Goal: Task Accomplishment & Management: Manage account settings

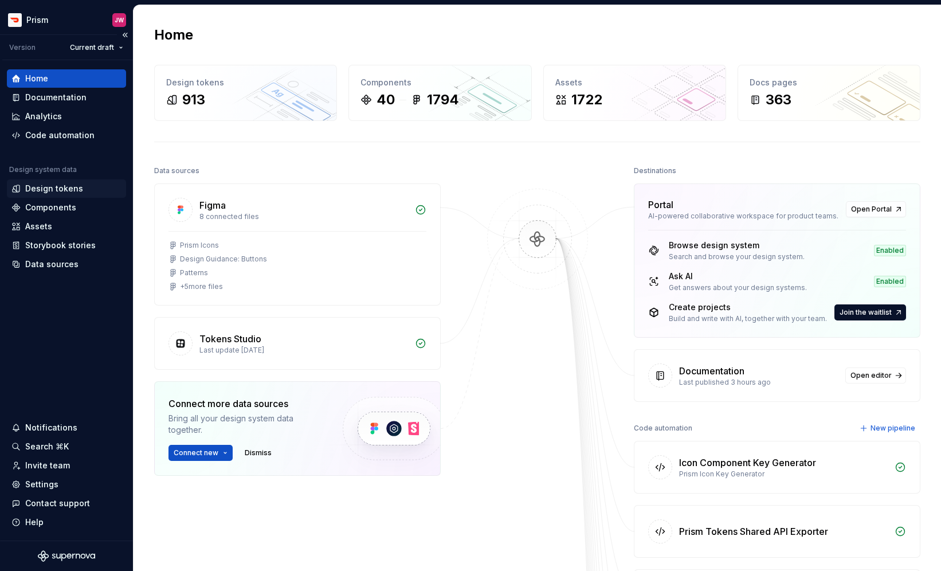
click at [52, 188] on div "Design tokens" at bounding box center [54, 188] width 58 height 11
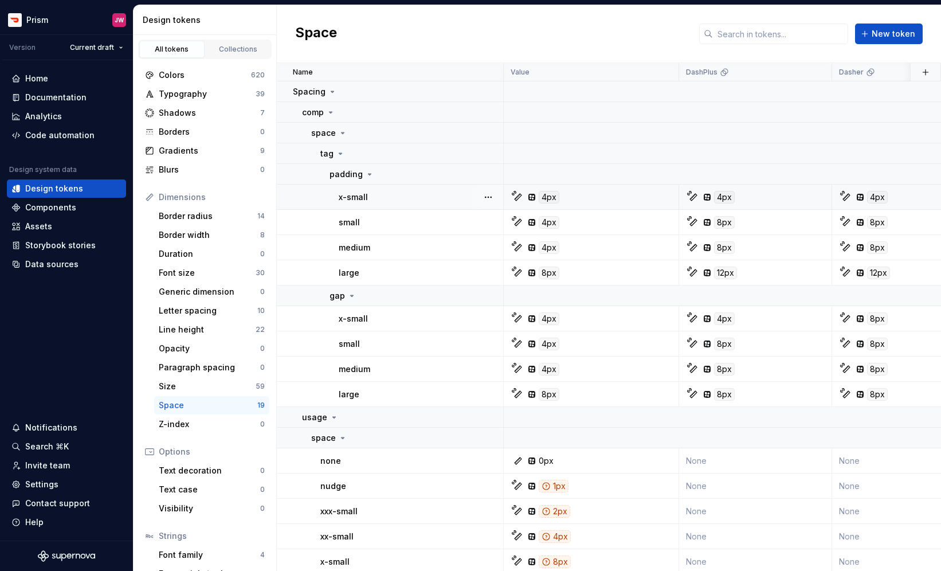
click at [577, 197] on div "4px" at bounding box center [594, 197] width 167 height 13
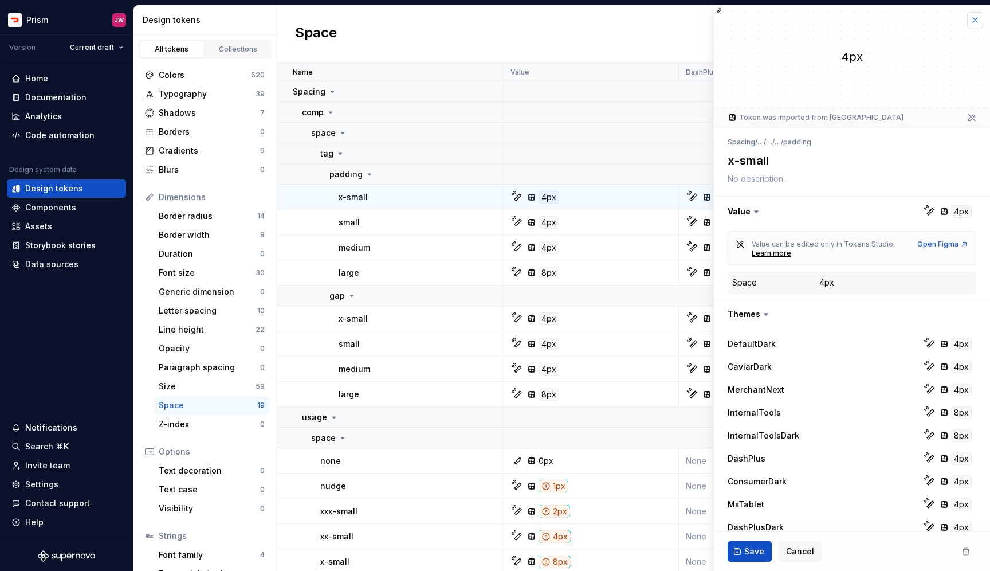
click at [940, 21] on button "button" at bounding box center [975, 20] width 16 height 16
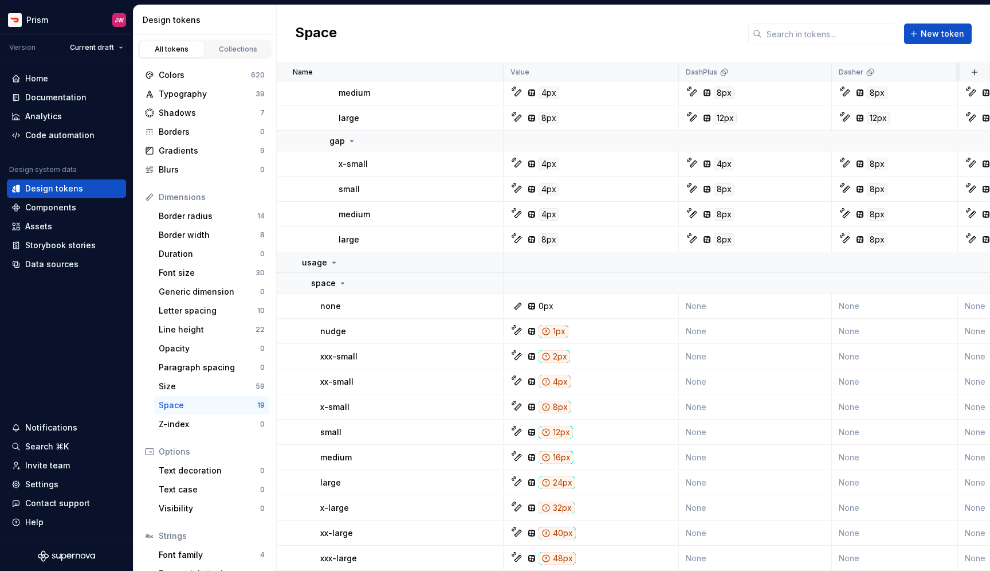
click at [213, 406] on div "Space" at bounding box center [208, 404] width 99 height 11
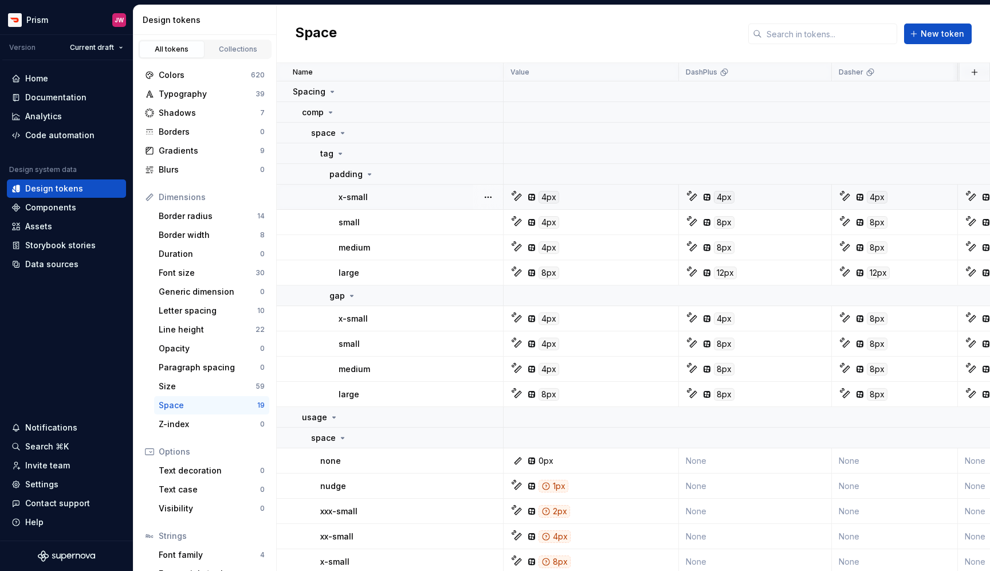
click at [726, 200] on div "4px" at bounding box center [724, 197] width 21 height 13
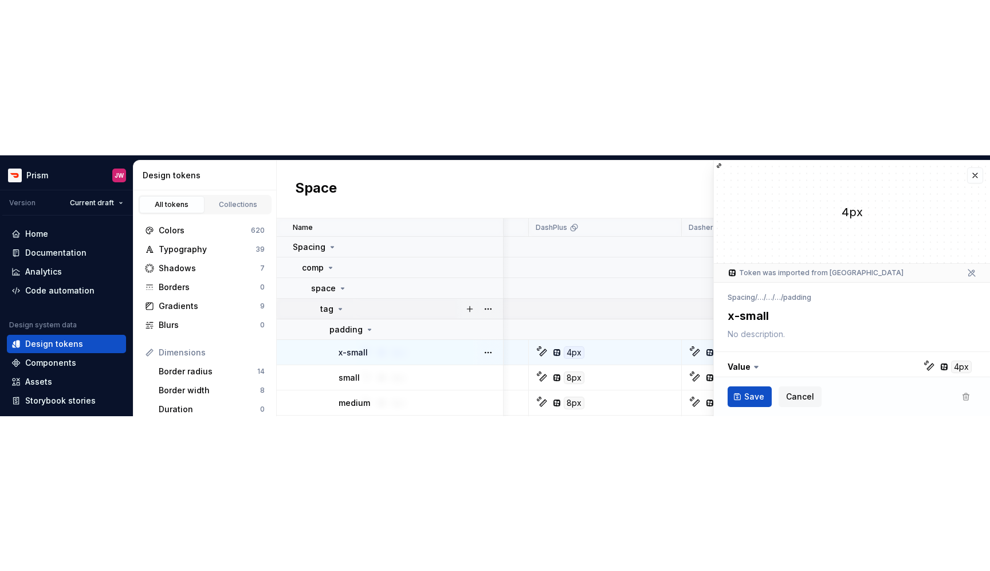
scroll to position [0, 123]
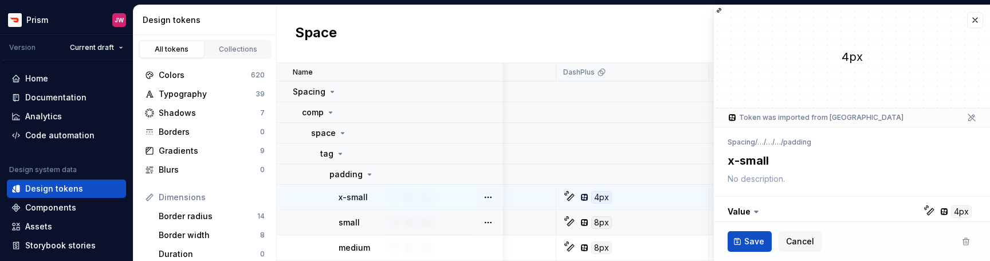
click at [650, 232] on td "8px" at bounding box center [632, 222] width 153 height 25
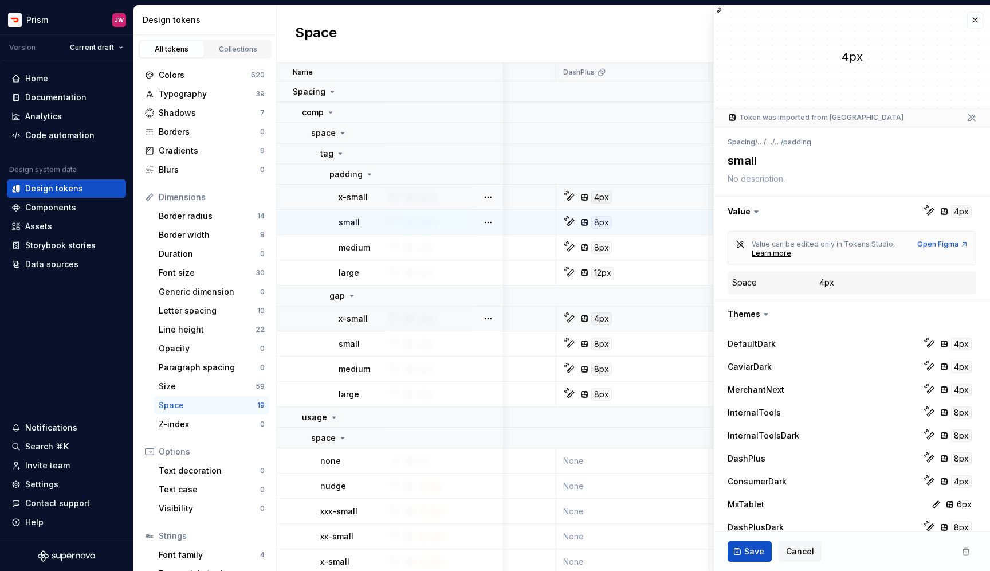
type textarea "*"
click at [832, 284] on div "4px" at bounding box center [826, 282] width 15 height 11
click at [852, 284] on dd "4px" at bounding box center [895, 282] width 152 height 11
click at [822, 282] on div "4px" at bounding box center [826, 282] width 15 height 11
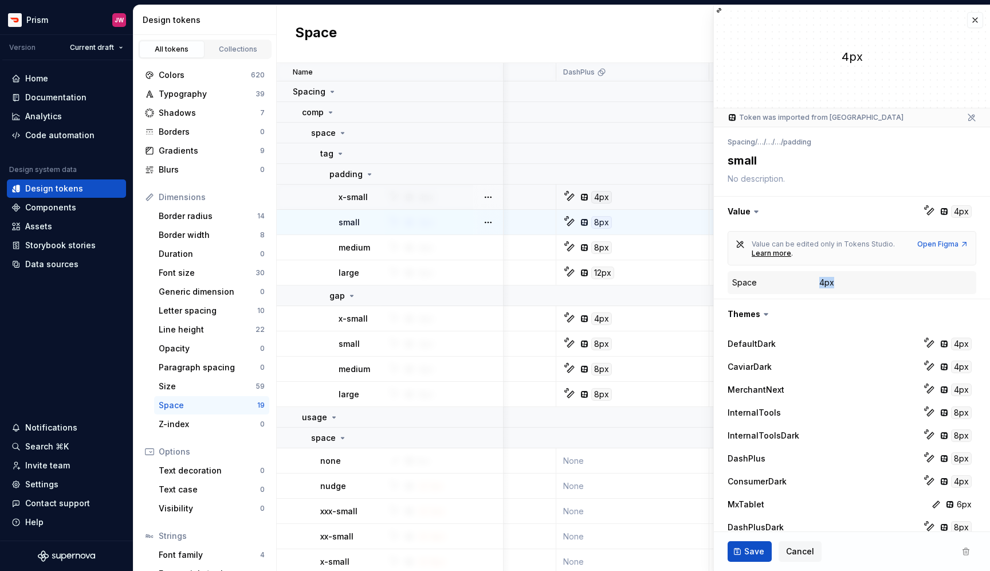
click at [822, 282] on div "4px" at bounding box center [826, 282] width 15 height 11
click at [837, 281] on dd "4px" at bounding box center [895, 282] width 152 height 11
click at [940, 18] on button "button" at bounding box center [975, 20] width 16 height 16
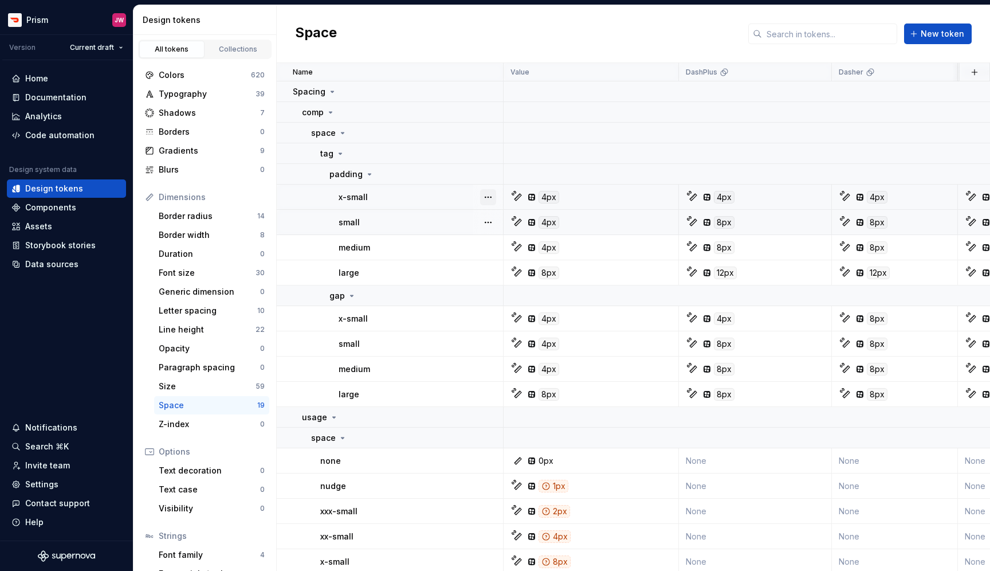
click at [485, 196] on button "button" at bounding box center [488, 197] width 16 height 16
click at [439, 200] on html "Prism JW Version Current draft Home Documentation Analytics Code automation Des…" at bounding box center [495, 285] width 990 height 571
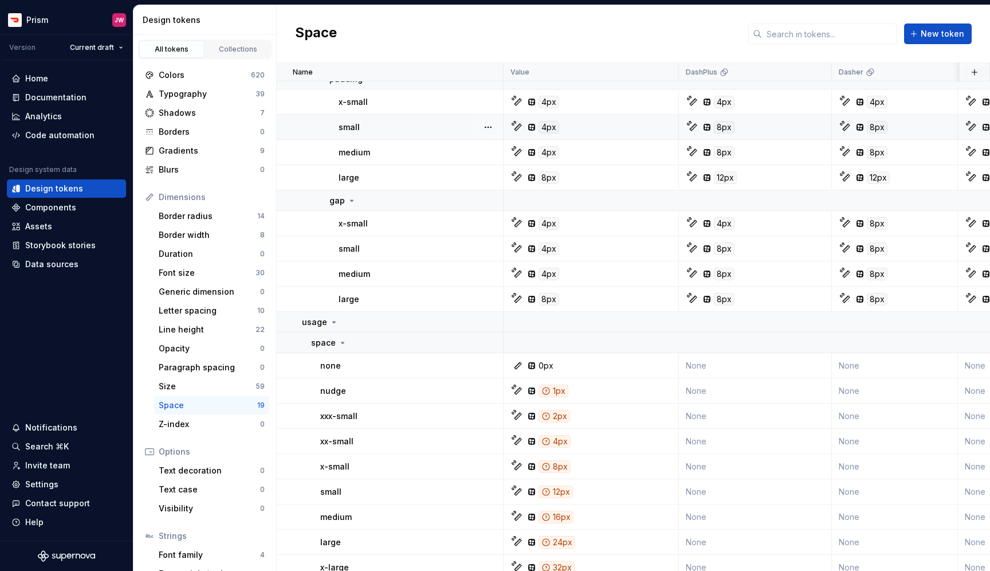
scroll to position [155, 0]
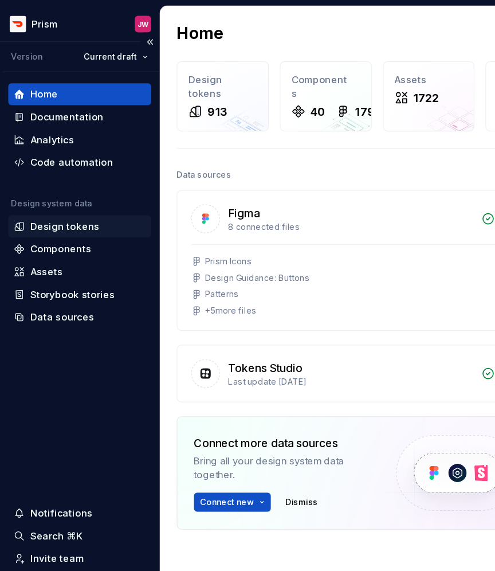
click at [65, 190] on div "Design tokens" at bounding box center [54, 188] width 58 height 11
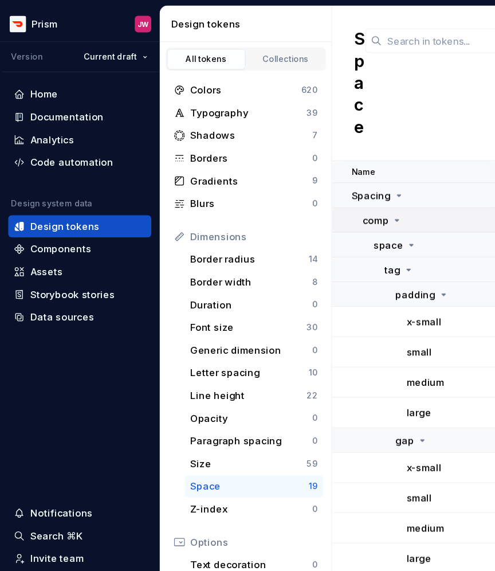
click at [329, 187] on icon at bounding box center [330, 183] width 9 height 9
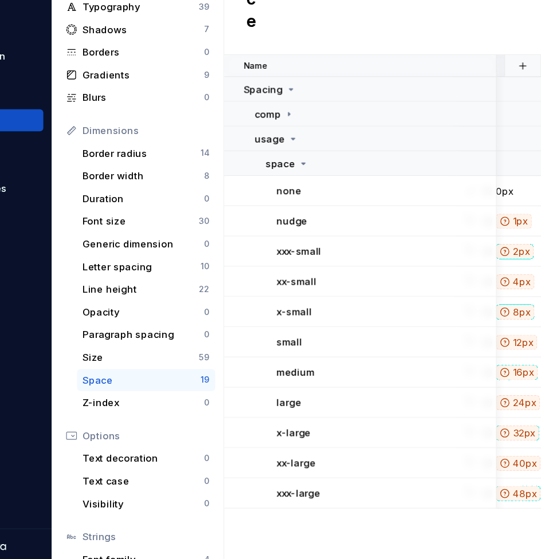
scroll to position [0, 36]
click at [343, 225] on icon at bounding box center [342, 224] width 9 height 9
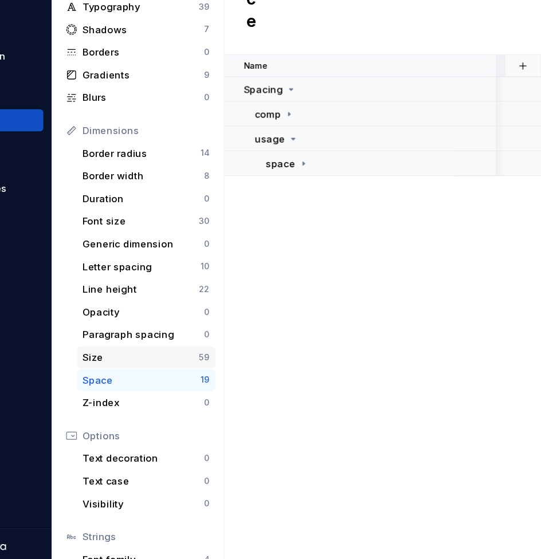
click at [196, 385] on div "Size" at bounding box center [207, 385] width 97 height 11
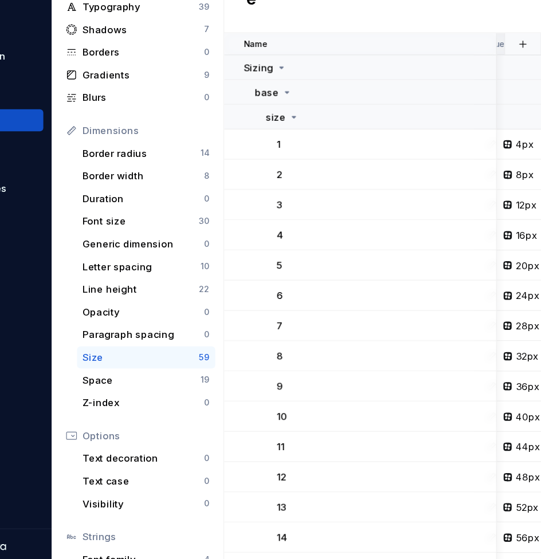
scroll to position [0, 20]
click at [327, 169] on icon at bounding box center [328, 164] width 9 height 9
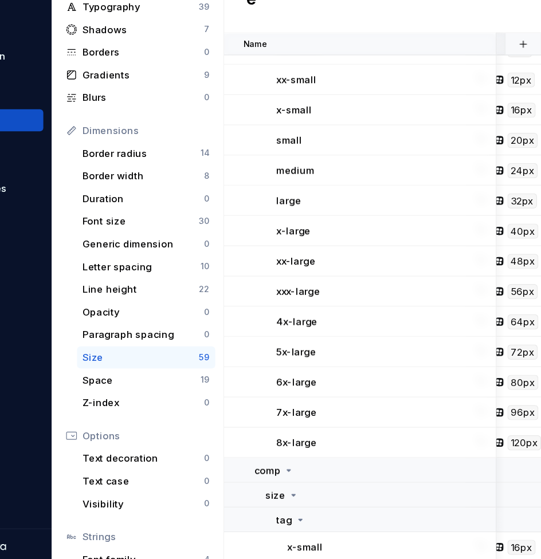
scroll to position [247, 26]
